Goal: Information Seeking & Learning: Learn about a topic

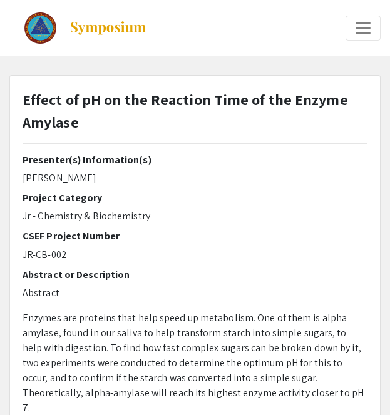
select select "custom"
type input "0"
select select "custom"
type input "1"
select select "auto"
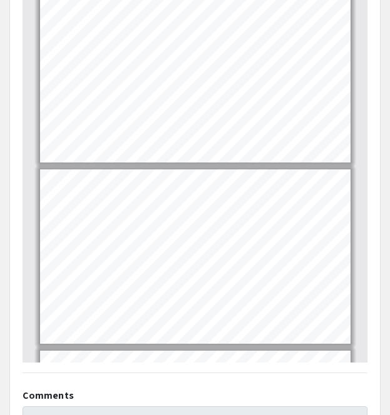
scroll to position [870, 0]
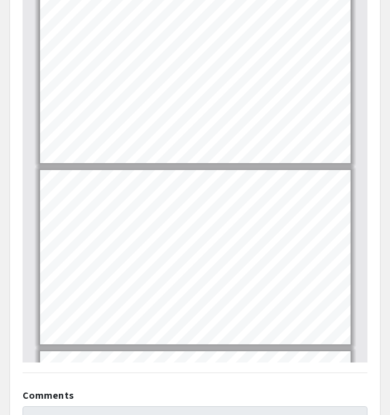
type input "5"
select select "custom"
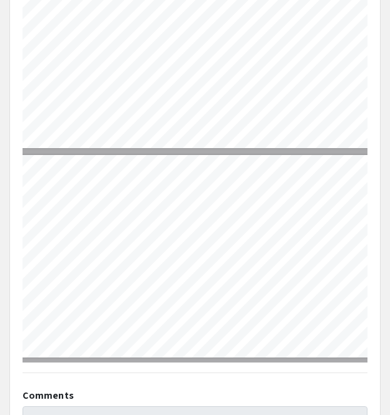
type input "6"
select select "custom"
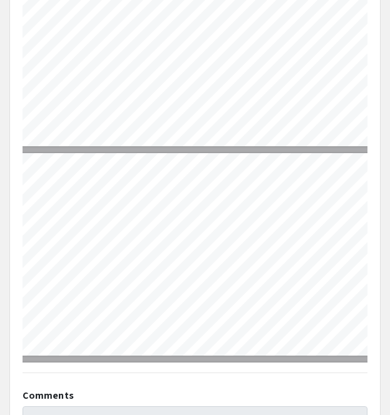
type input "7"
select select "custom"
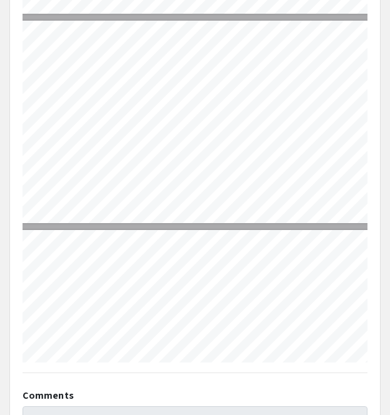
scroll to position [1194, 6]
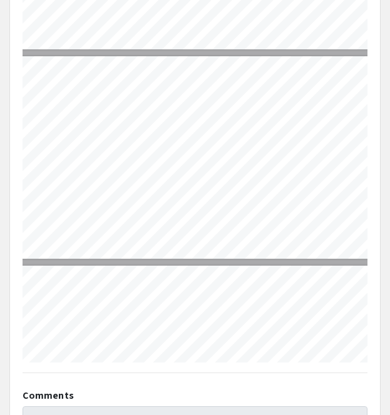
type input "6"
select select "custom"
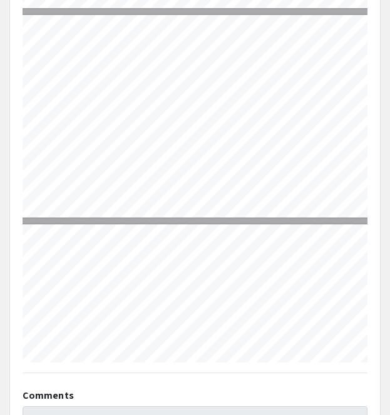
scroll to position [986, 6]
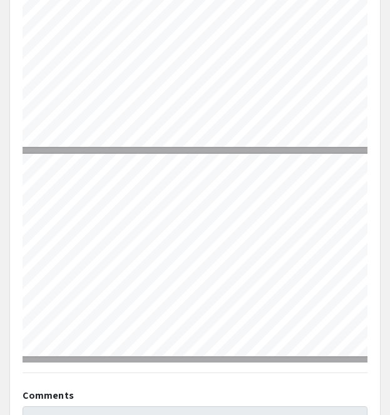
type input "5"
select select "custom"
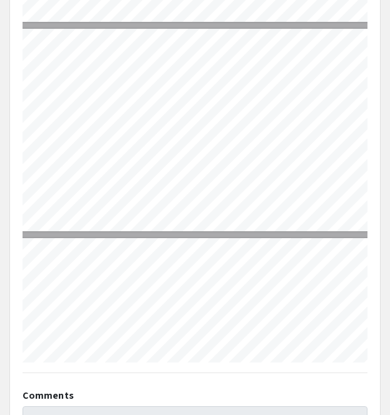
scroll to position [756, 6]
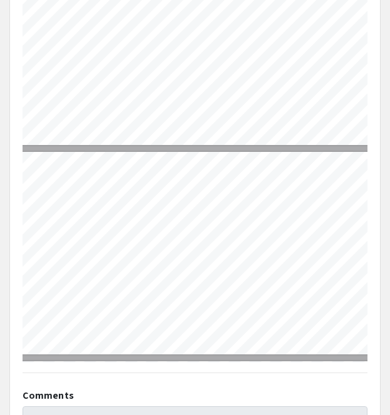
type input "6"
select select "custom"
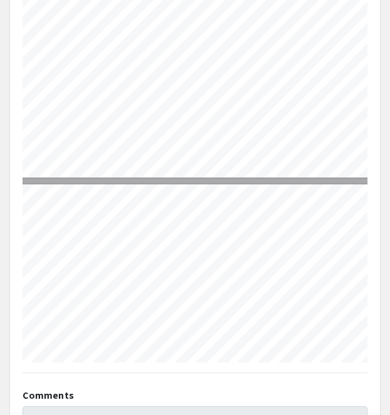
scroll to position [1029, 6]
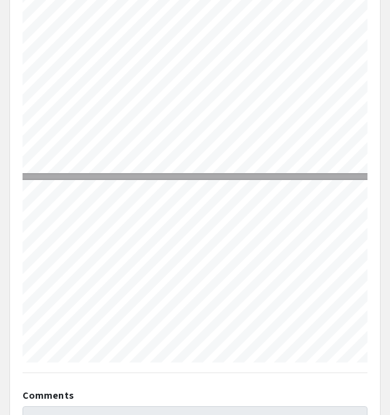
type input "7"
select select "custom"
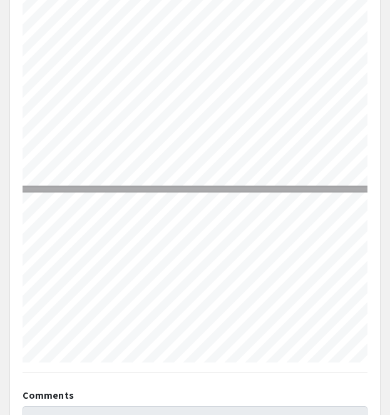
type input "8"
select select "custom"
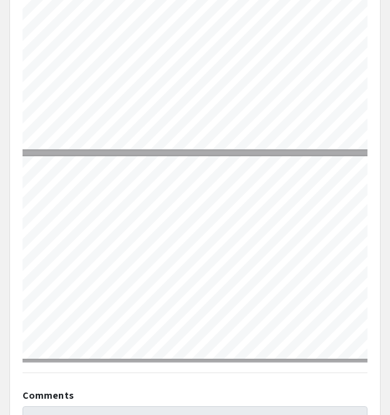
type input "9"
select select "custom"
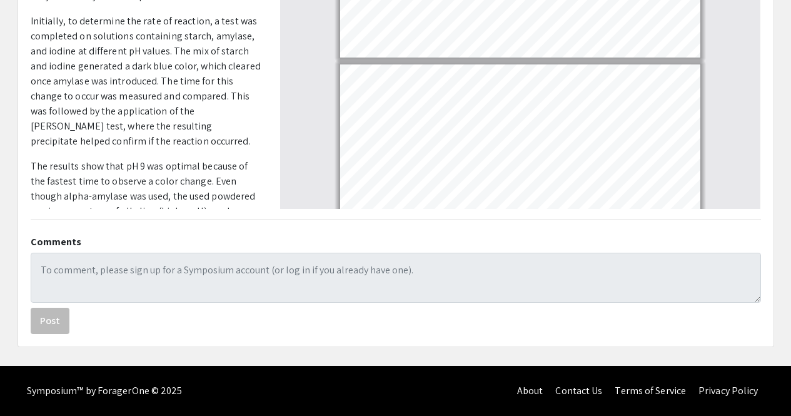
scroll to position [1620, 0]
